Goal: Information Seeking & Learning: Understand process/instructions

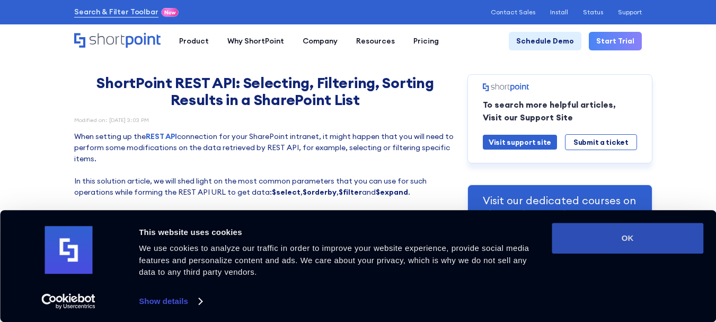
click at [630, 233] on button "OK" at bounding box center [627, 237] width 152 height 31
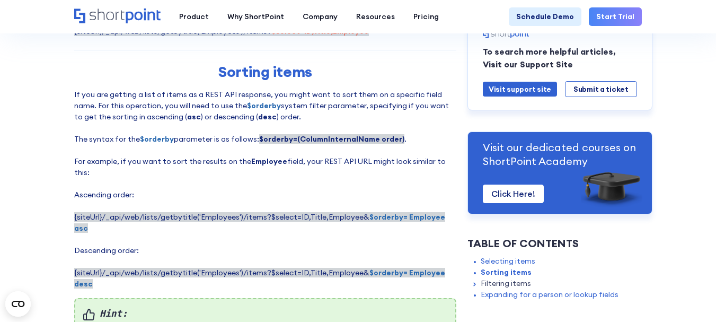
scroll to position [636, 0]
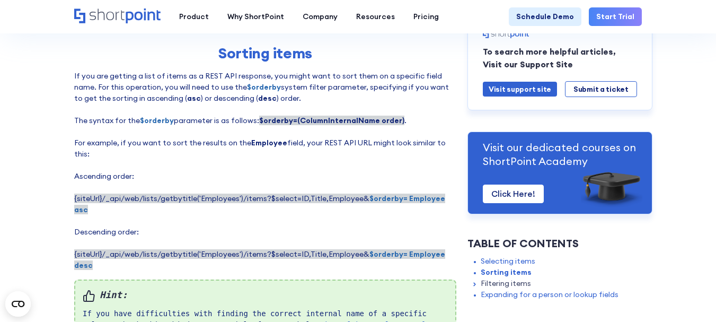
click at [364, 192] on p "If you are getting a list of items as a REST API response, you might want to so…" at bounding box center [265, 170] width 382 height 200
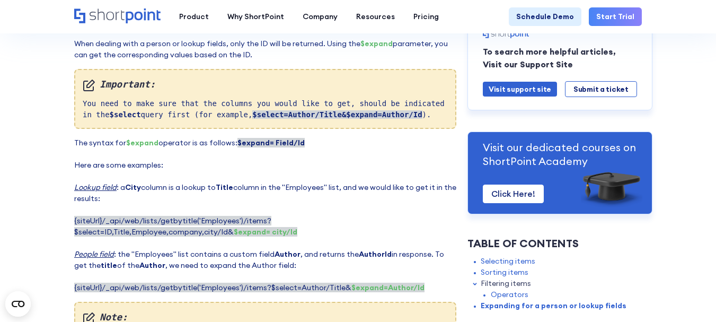
scroll to position [2013, 0]
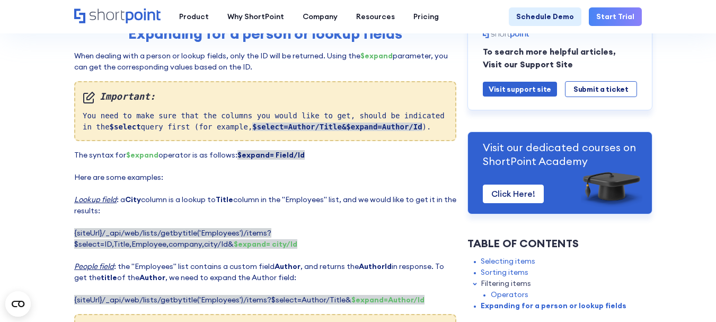
click at [297, 228] on span "{siteUrl}/_api/web/lists/getbytitle('Employees')/items?$select=ID,Title,Employe…" at bounding box center [185, 238] width 223 height 21
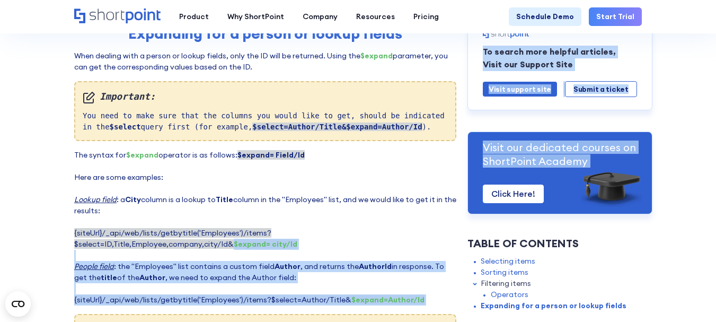
drag, startPoint x: 415, startPoint y: 177, endPoint x: 488, endPoint y: 177, distance: 73.1
click at [297, 239] on strong "$expand= city/Id" at bounding box center [266, 244] width 64 height 10
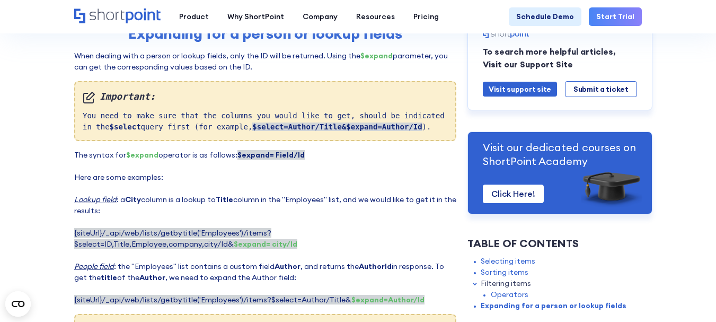
click at [96, 193] on p "The syntax for $expand operator is as follows: $expand= Field/Id ‍ Here are som…" at bounding box center [265, 227] width 382 height 156
click at [174, 172] on p "The syntax for $expand operator is as follows: $expand= Field/Id ‍ Here are som…" at bounding box center [265, 227] width 382 height 156
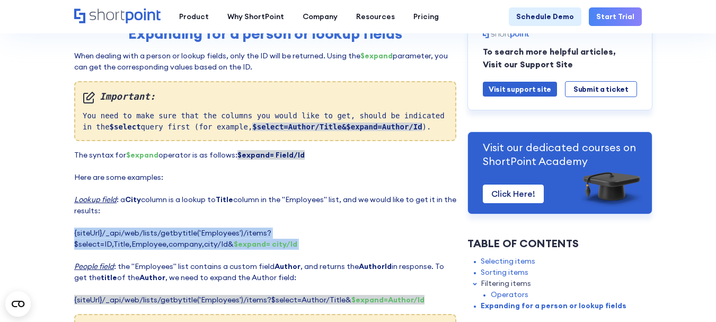
drag, startPoint x: 174, startPoint y: 172, endPoint x: 220, endPoint y: 172, distance: 46.6
click at [174, 172] on p "The syntax for $expand operator is as follows: $expand= Field/Id ‍ Here are som…" at bounding box center [265, 227] width 382 height 156
click at [282, 228] on span "{siteUrl}/_api/web/lists/getbytitle('Employees')/items?$select=ID,Title,Employe…" at bounding box center [185, 238] width 223 height 21
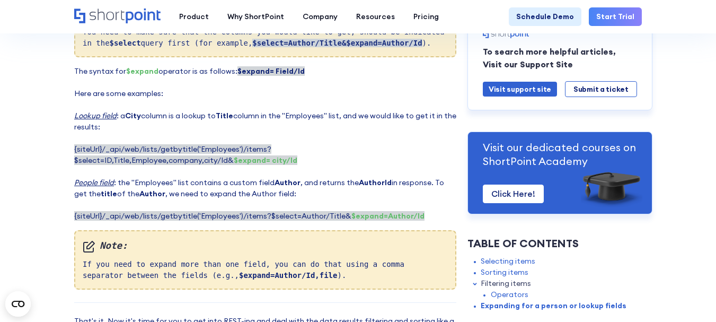
scroll to position [2119, 0]
